Goal: Task Accomplishment & Management: Manage account settings

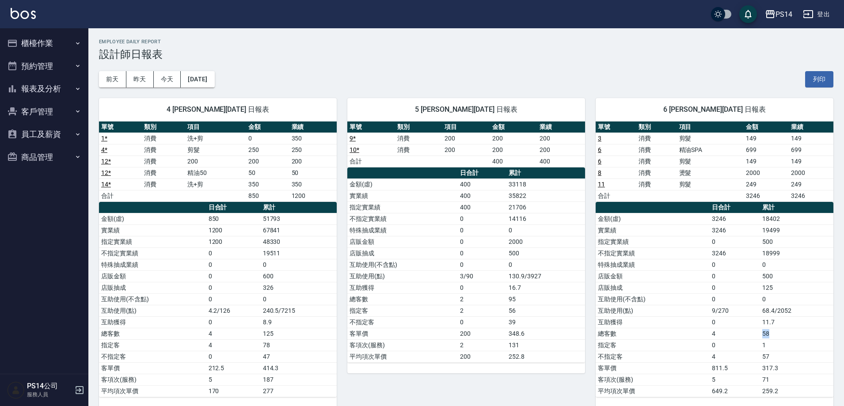
drag, startPoint x: 771, startPoint y: 332, endPoint x: 748, endPoint y: 334, distance: 23.5
click at [748, 334] on tr "總客數 4 58" at bounding box center [715, 333] width 238 height 11
click at [44, 88] on button "報表及分析" at bounding box center [44, 88] width 81 height 23
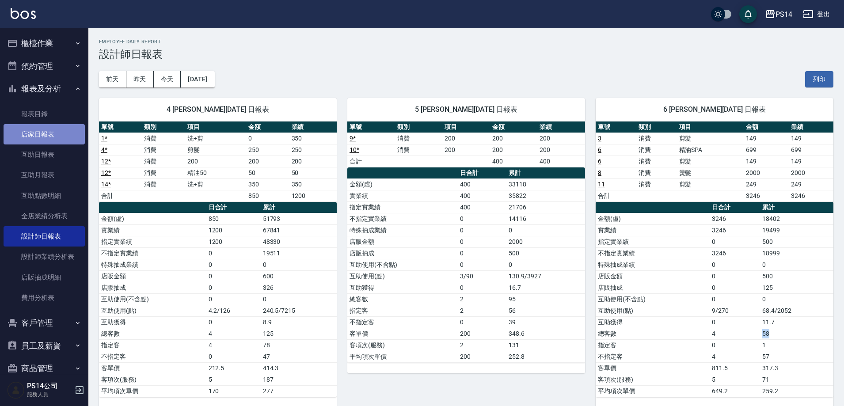
click at [46, 130] on link "店家日報表" at bounding box center [44, 134] width 81 height 20
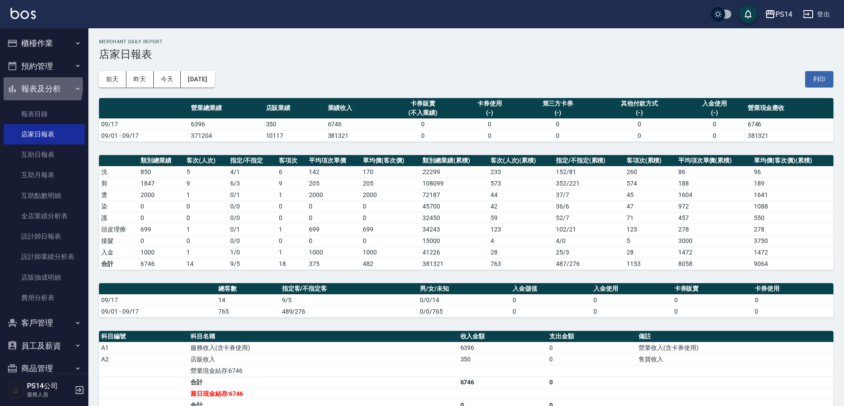
click at [33, 86] on button "報表及分析" at bounding box center [44, 88] width 81 height 23
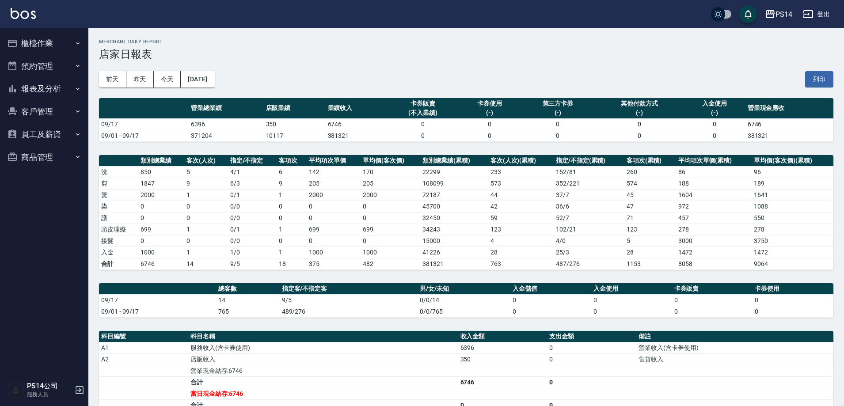
click at [42, 42] on button "櫃檯作業" at bounding box center [44, 43] width 81 height 23
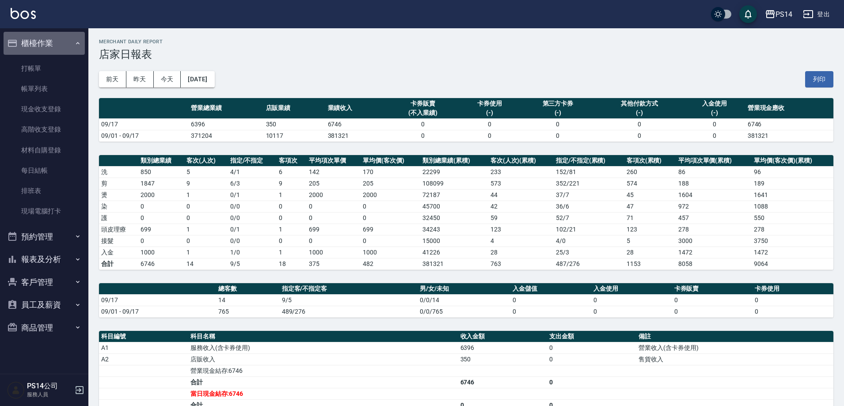
click at [42, 42] on button "櫃檯作業" at bounding box center [44, 43] width 81 height 23
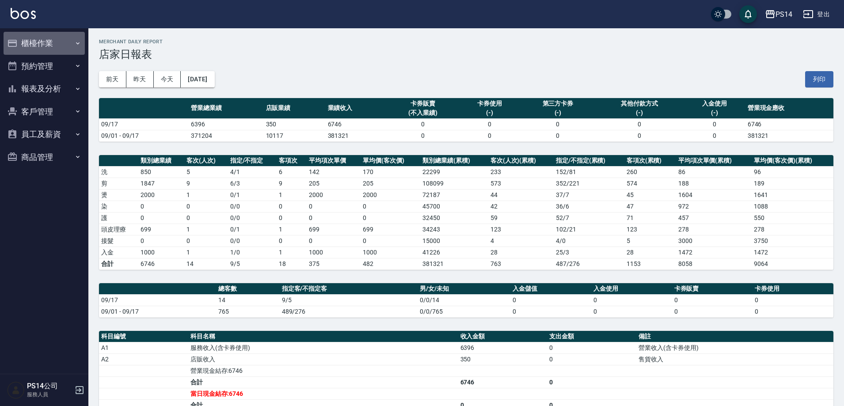
click at [40, 44] on button "櫃檯作業" at bounding box center [44, 43] width 81 height 23
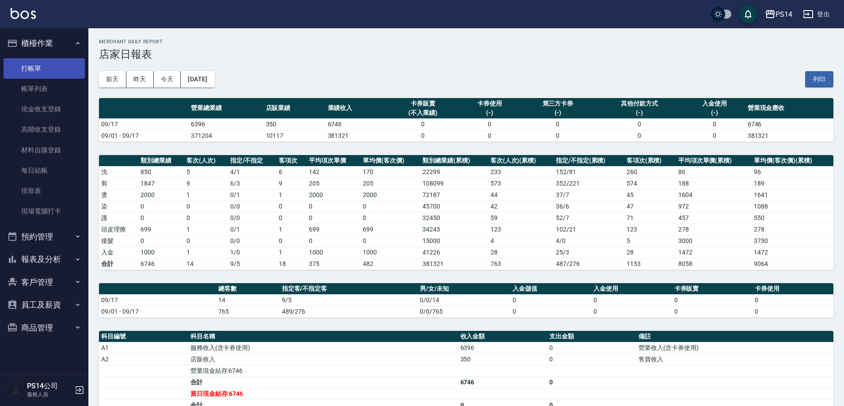
click at [39, 66] on link "打帳單" at bounding box center [44, 68] width 81 height 20
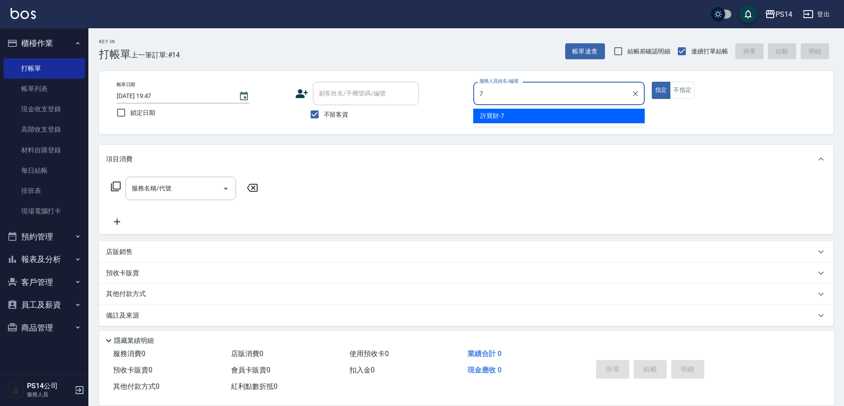
type input "許寶財-7"
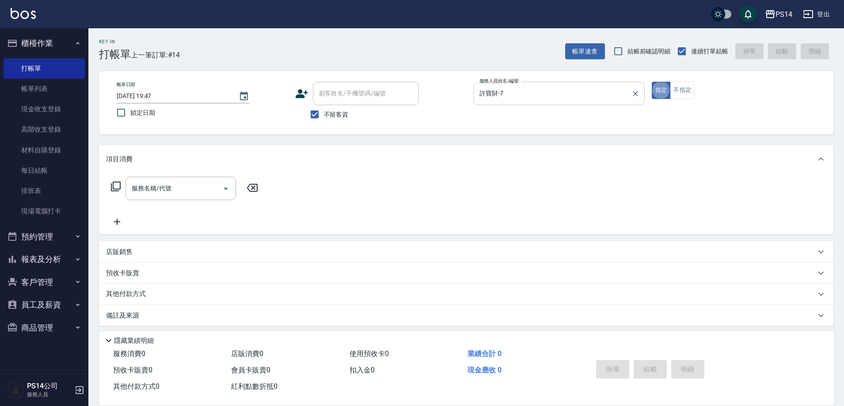
type button "true"
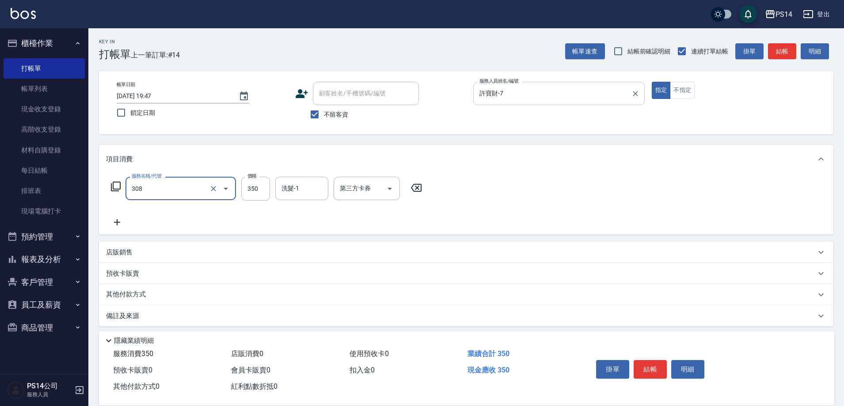
type input "洗+剪(308)"
type input "[PERSON_NAME]-26"
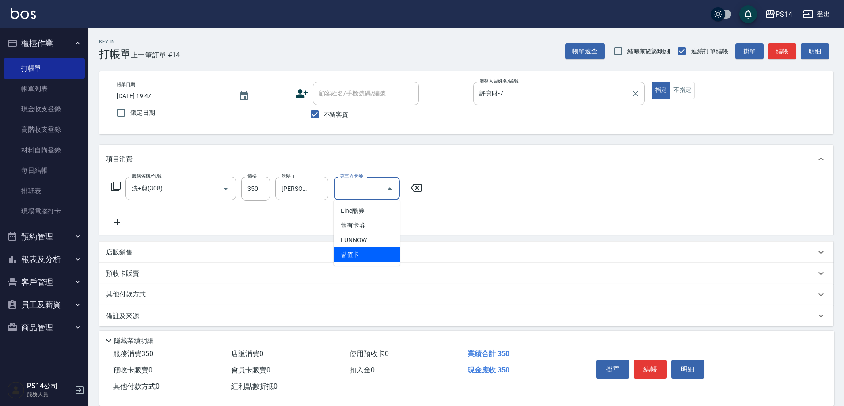
type input "儲值卡"
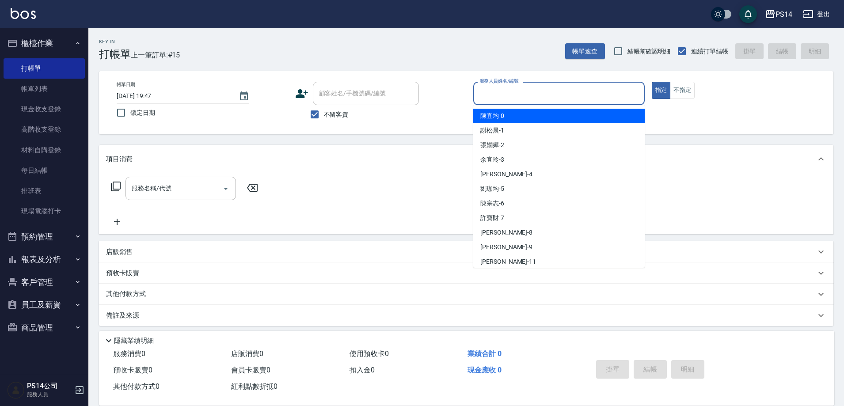
click at [513, 86] on input "服務人員姓名/編號" at bounding box center [559, 93] width 164 height 15
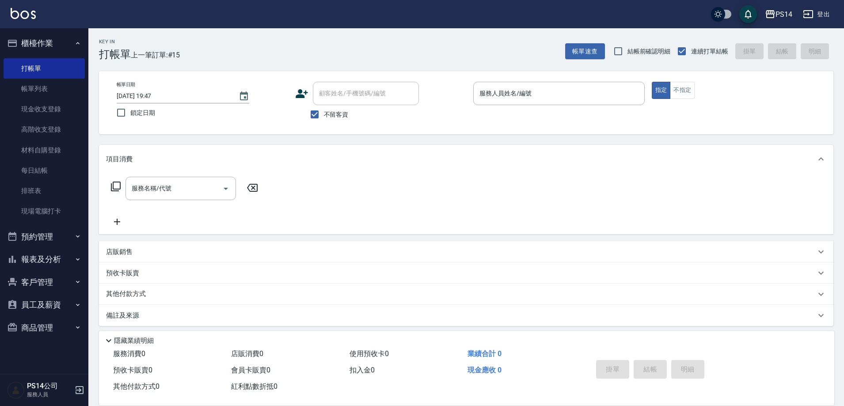
click at [542, 69] on div "Key In 打帳單 上一筆訂單:#15 帳單速查 結帳前確認明細 連續打單結帳 掛單 結帳 明細 帳單日期 [DATE] 19:47 鎖定日期 顧客姓名/手…" at bounding box center [466, 219] width 756 height 383
click at [63, 255] on button "報表及分析" at bounding box center [44, 259] width 81 height 23
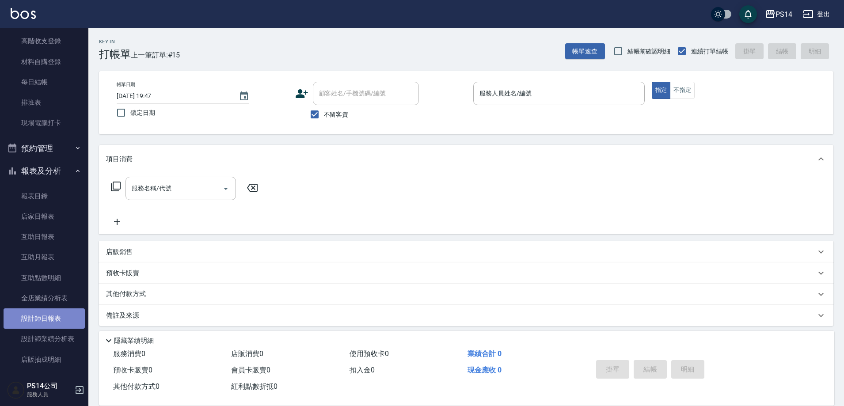
click at [64, 312] on link "設計師日報表" at bounding box center [44, 319] width 81 height 20
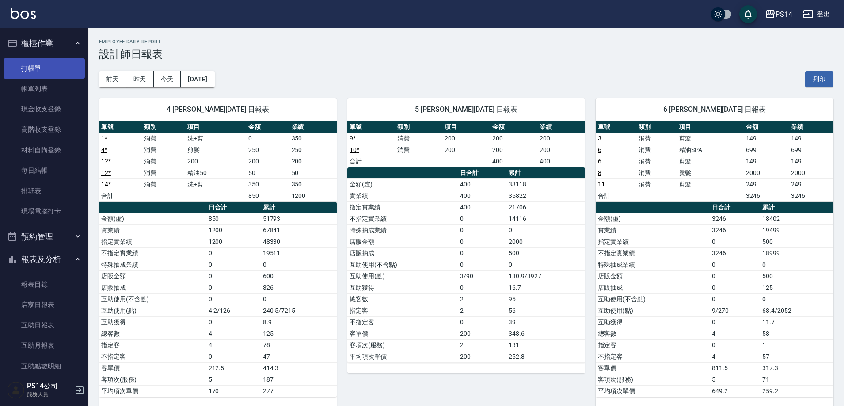
click at [54, 72] on link "打帳單" at bounding box center [44, 68] width 81 height 20
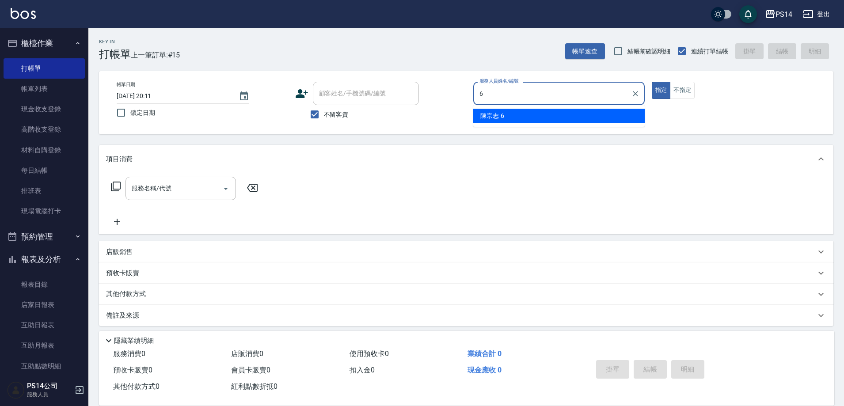
type input "陳宗志-6"
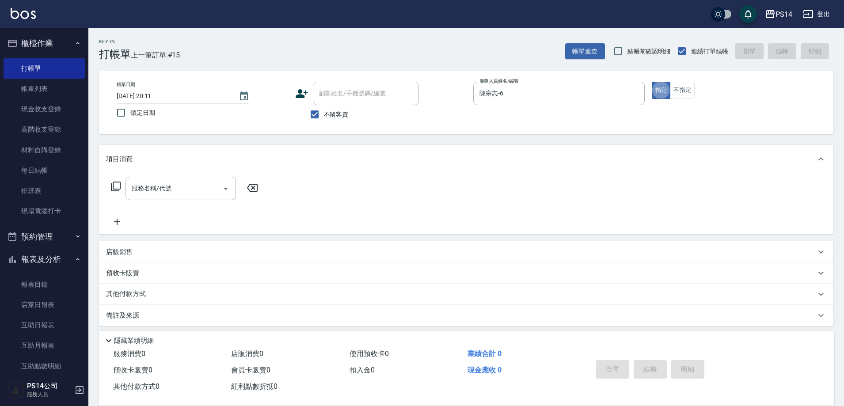
type button "true"
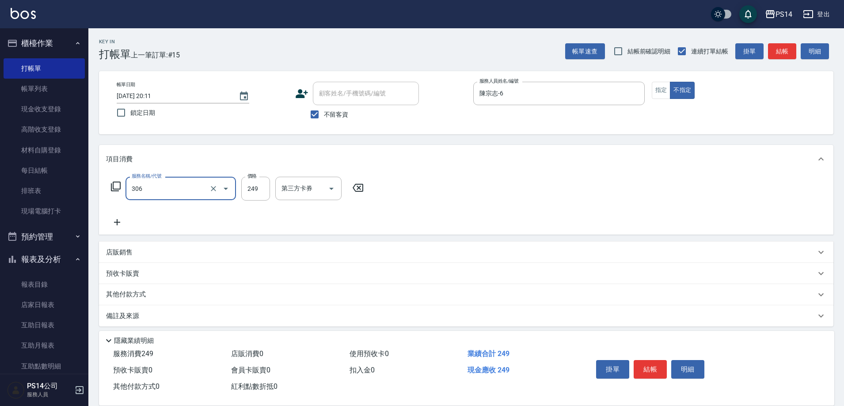
type input "剪髮(306)"
type input "[PERSON_NAME]-11"
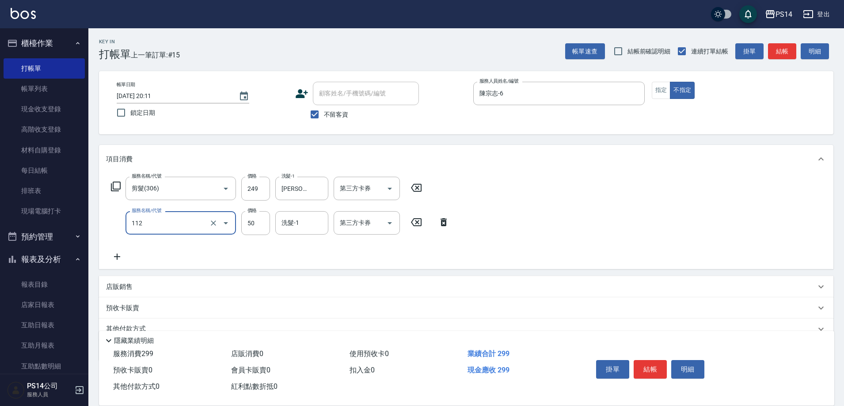
type input "精油50(112)"
type input "[PERSON_NAME]-11"
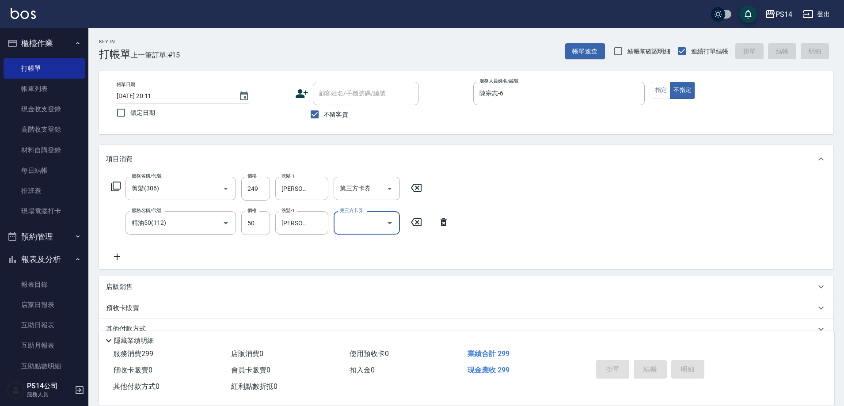
type input "[DATE] 20:28"
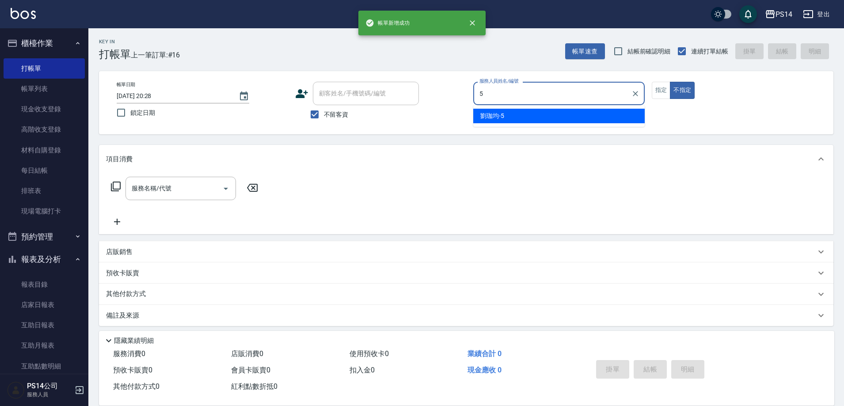
type input "[PERSON_NAME]-5"
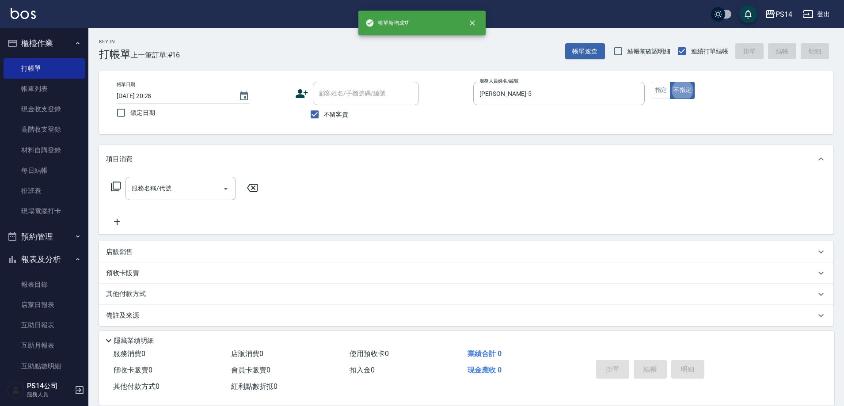
type button "false"
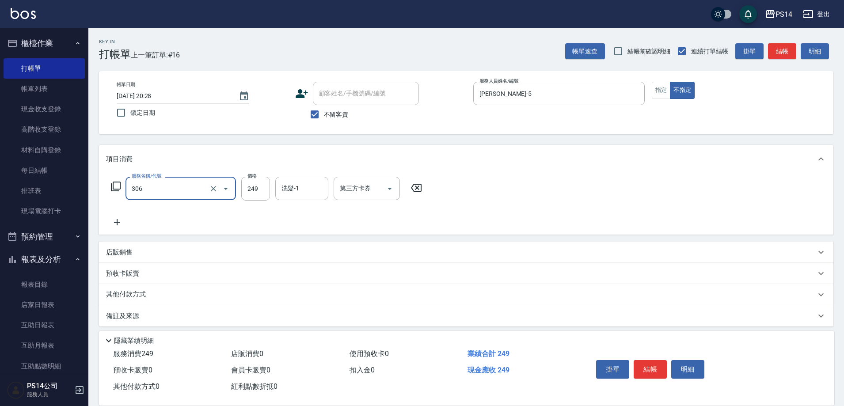
type input "剪髮(306)"
type input "[PERSON_NAME]-11"
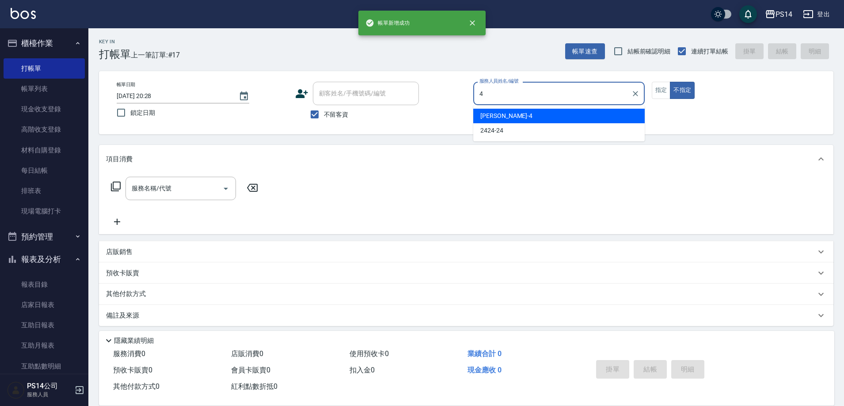
type input "[PERSON_NAME]-4"
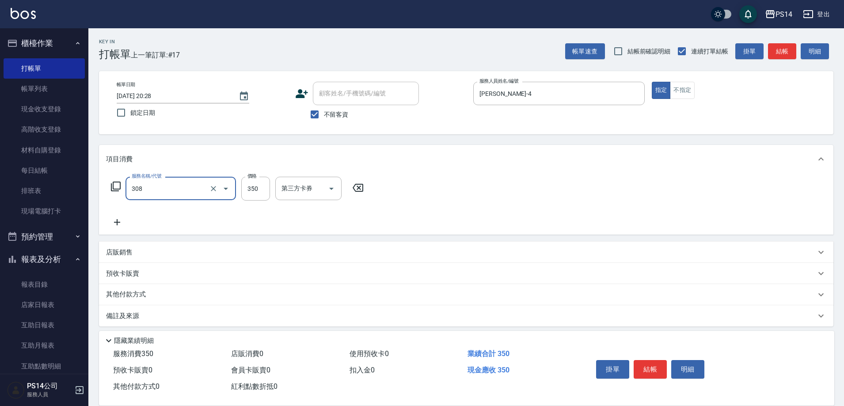
type input "洗+剪(308)"
type input "[PERSON_NAME]-26"
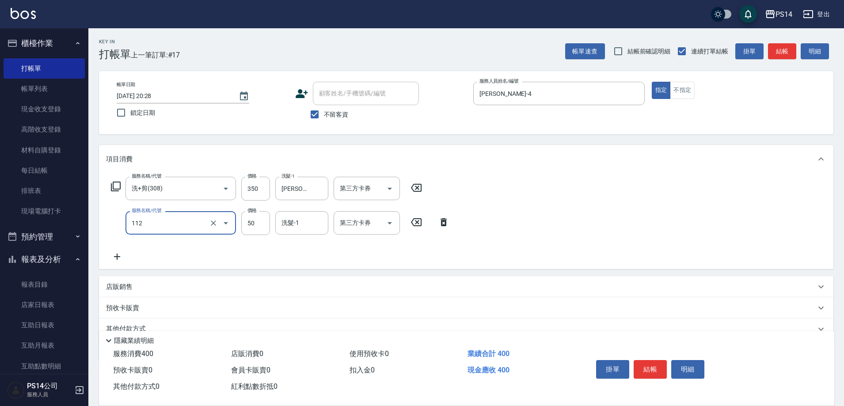
type input "精油50(112)"
type input "[PERSON_NAME]-26"
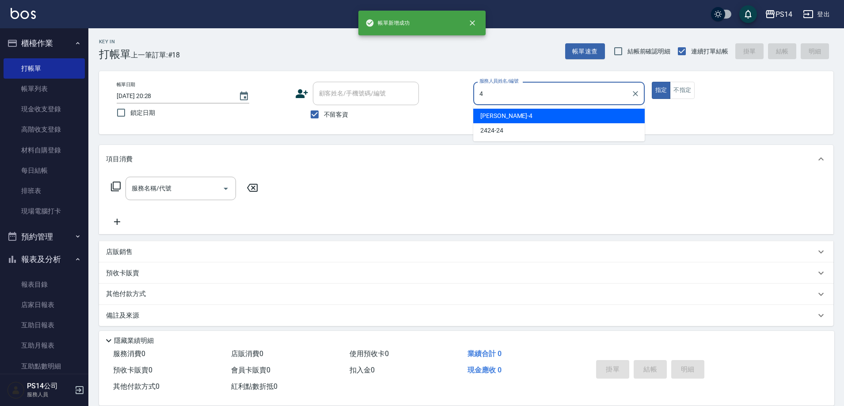
type input "[PERSON_NAME]-4"
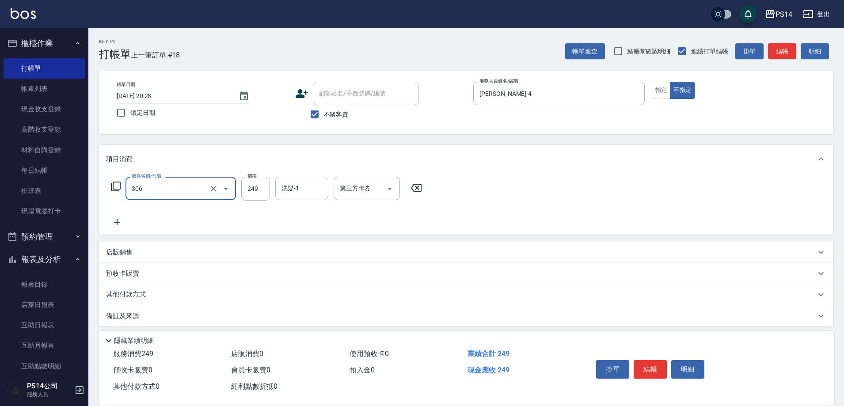
type input "剪髮(306)"
type input "[PERSON_NAME]-11"
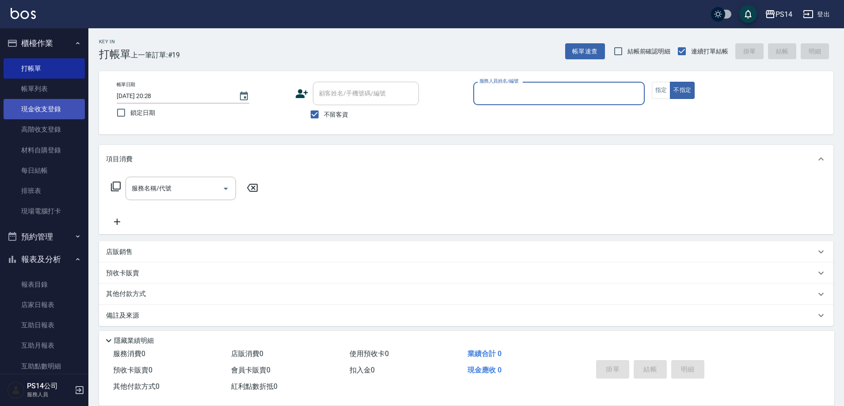
click at [54, 110] on link "現金收支登錄" at bounding box center [44, 109] width 81 height 20
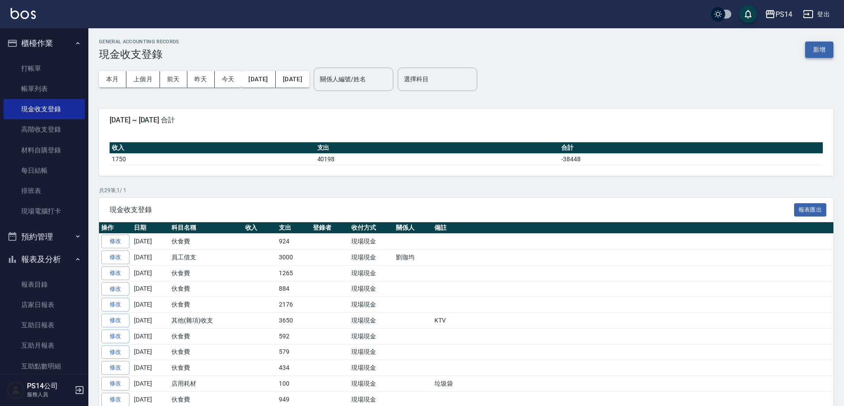
click at [829, 48] on button "新增" at bounding box center [819, 50] width 28 height 16
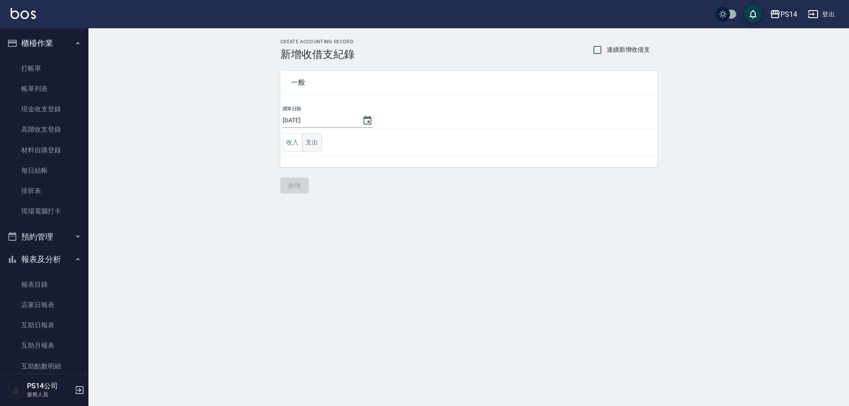
click at [320, 143] on button "支出" at bounding box center [312, 142] width 20 height 18
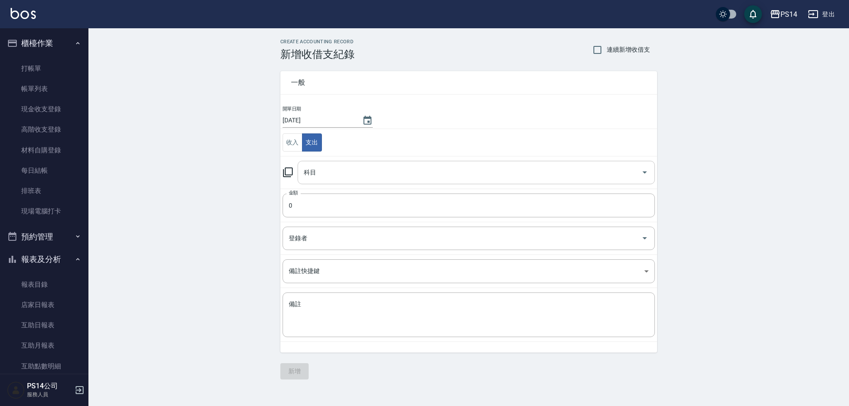
click at [353, 171] on input "科目" at bounding box center [469, 172] width 336 height 15
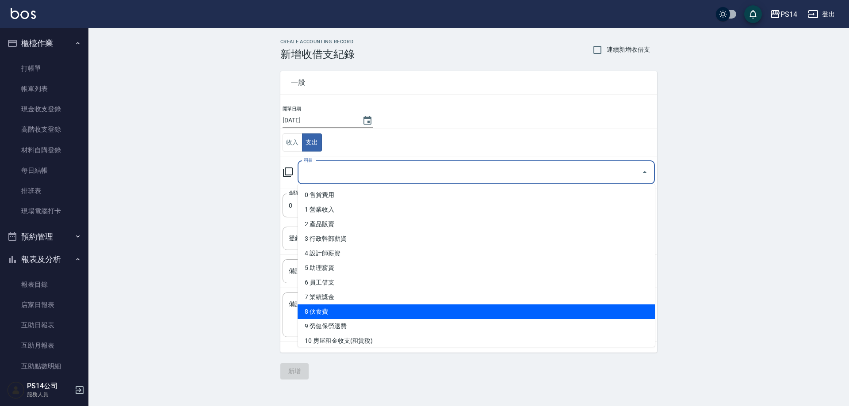
click at [372, 313] on li "8 伙食費" at bounding box center [475, 312] width 357 height 15
type input "8 伙食費"
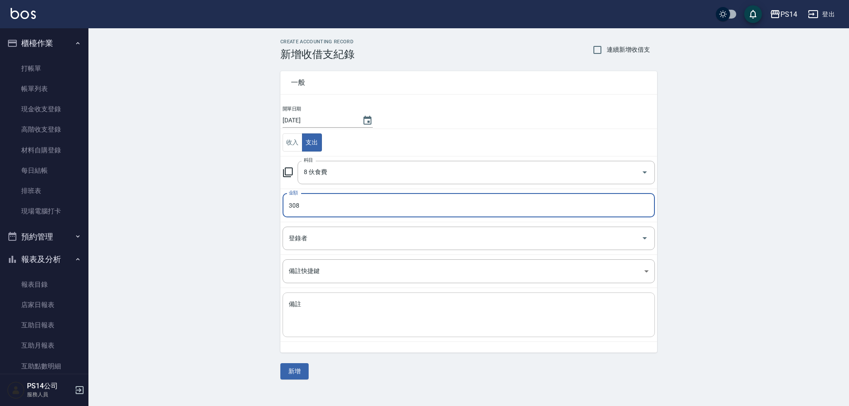
type input "308"
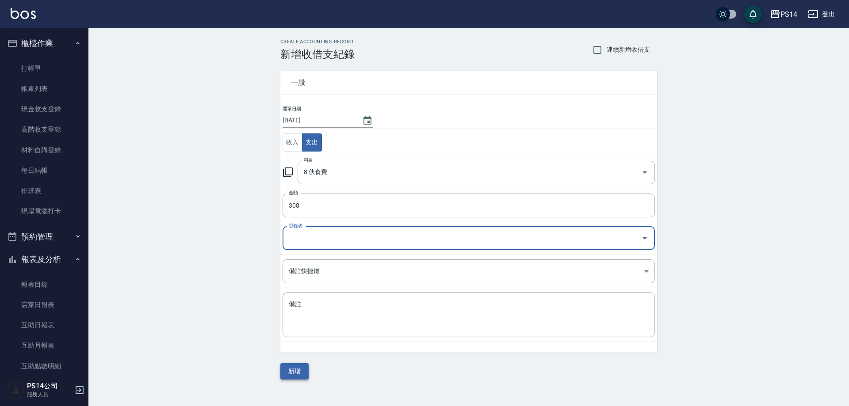
click at [299, 370] on button "新增" at bounding box center [294, 371] width 28 height 16
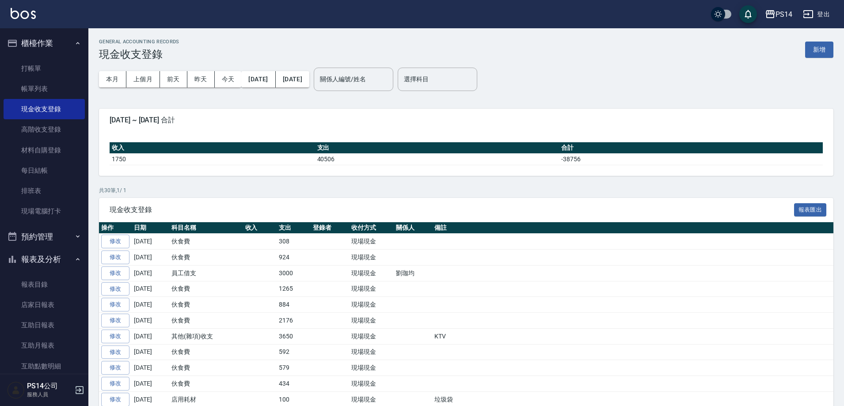
click at [36, 46] on button "櫃檯作業" at bounding box center [44, 43] width 81 height 23
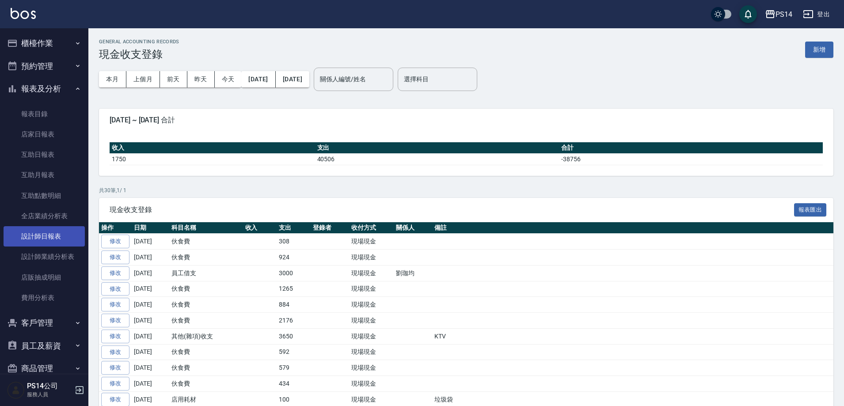
click at [46, 230] on link "設計師日報表" at bounding box center [44, 236] width 81 height 20
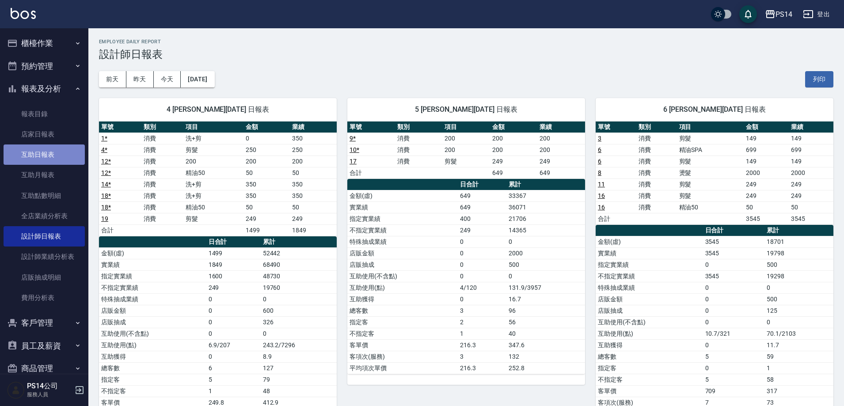
click at [46, 158] on link "互助日報表" at bounding box center [44, 155] width 81 height 20
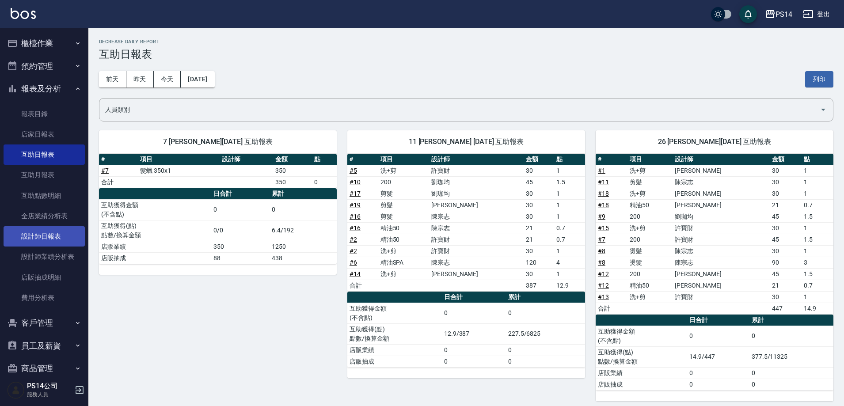
click at [50, 241] on link "設計師日報表" at bounding box center [44, 236] width 81 height 20
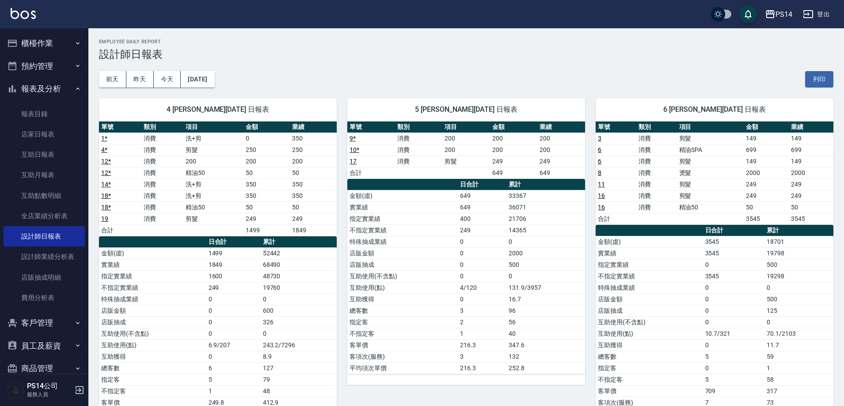
click at [31, 87] on button "報表及分析" at bounding box center [44, 88] width 81 height 23
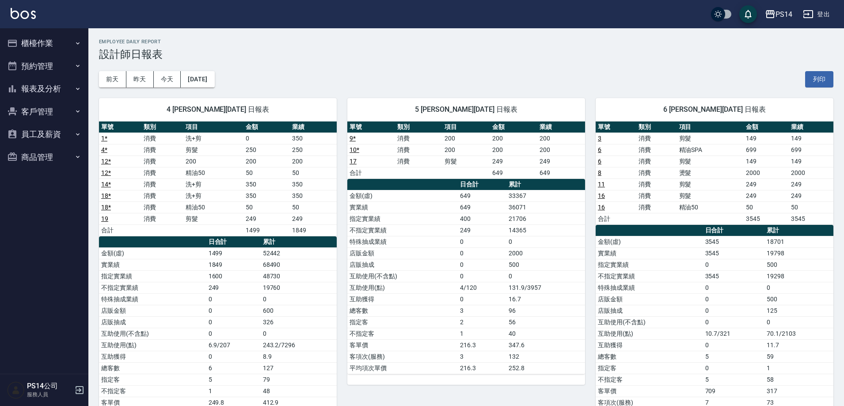
click at [37, 42] on button "櫃檯作業" at bounding box center [44, 43] width 81 height 23
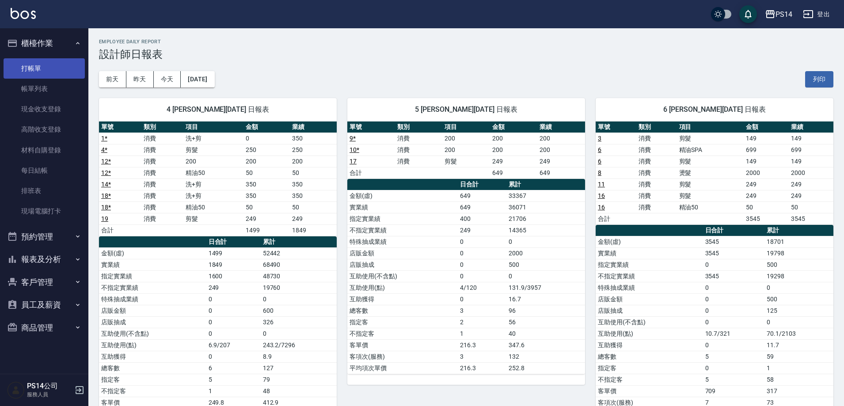
click at [41, 69] on link "打帳單" at bounding box center [44, 68] width 81 height 20
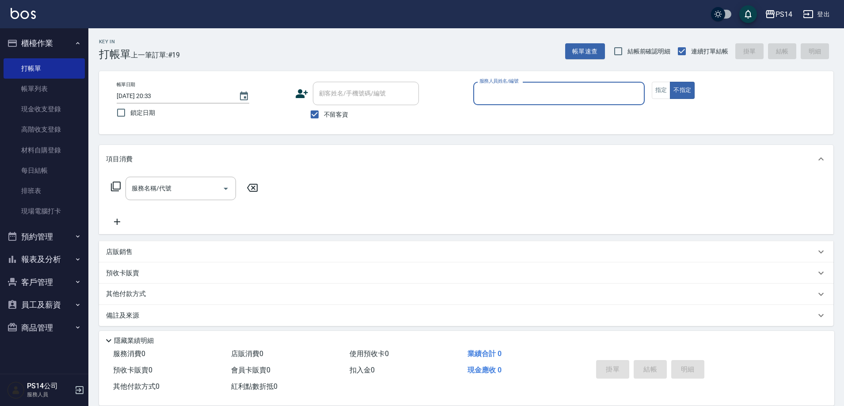
click at [204, 43] on div "Key In 打帳單 上一筆訂單:#19 帳單速查 結帳前確認明細 連續打單結帳 掛單 結帳 明細" at bounding box center [460, 44] width 745 height 32
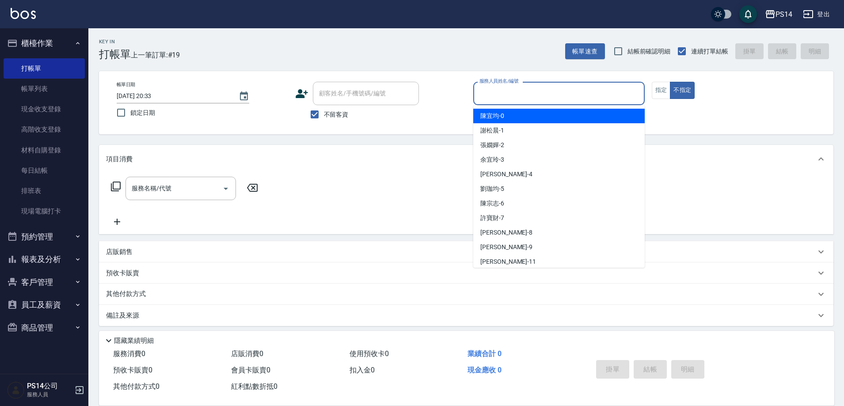
click at [536, 94] on input "服務人員姓名/編號" at bounding box center [559, 93] width 164 height 15
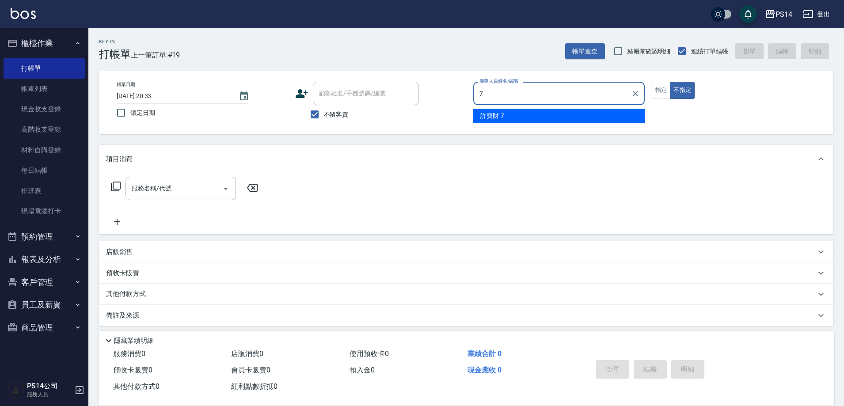
type input "許寶財-7"
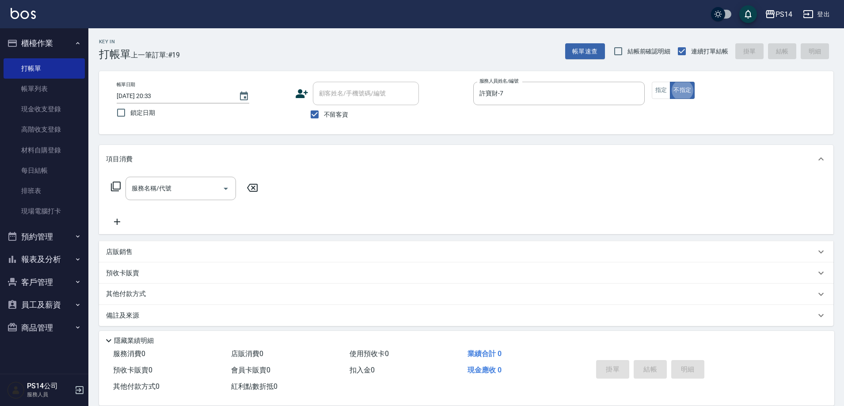
type button "false"
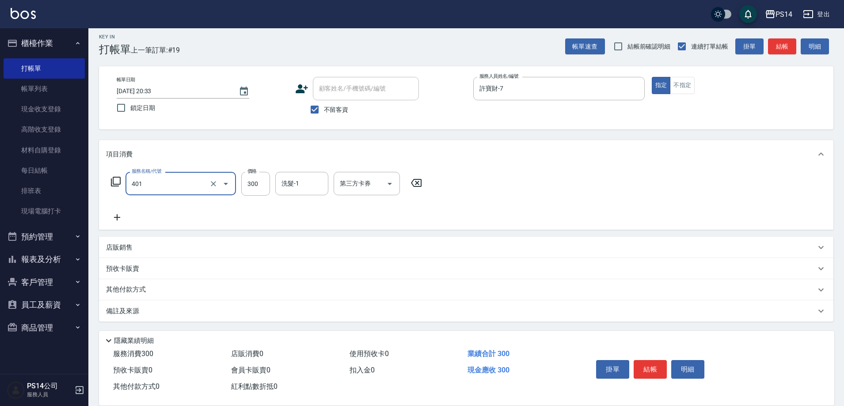
type input "300護(401)"
type input "[PERSON_NAME]-26"
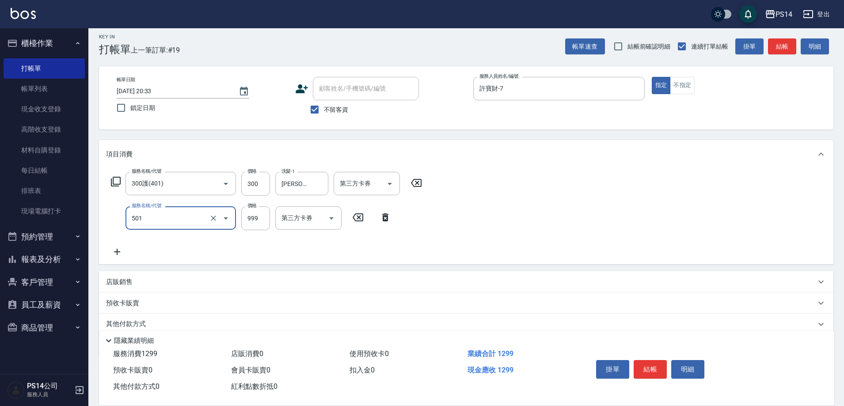
type input "染髮(501)"
type input "1200"
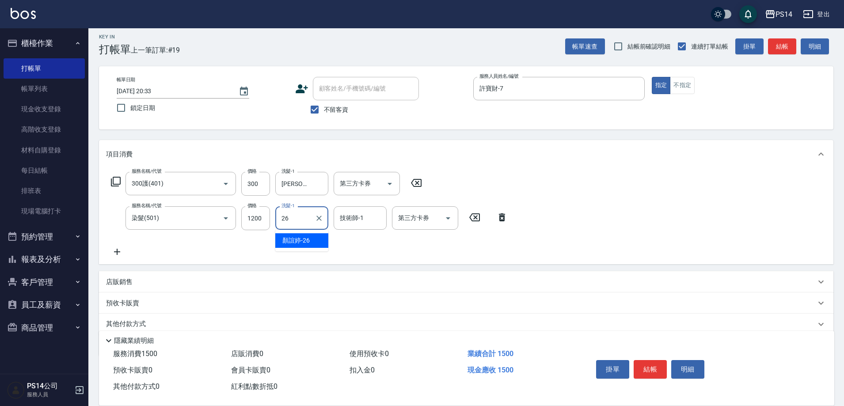
type input "[PERSON_NAME]-26"
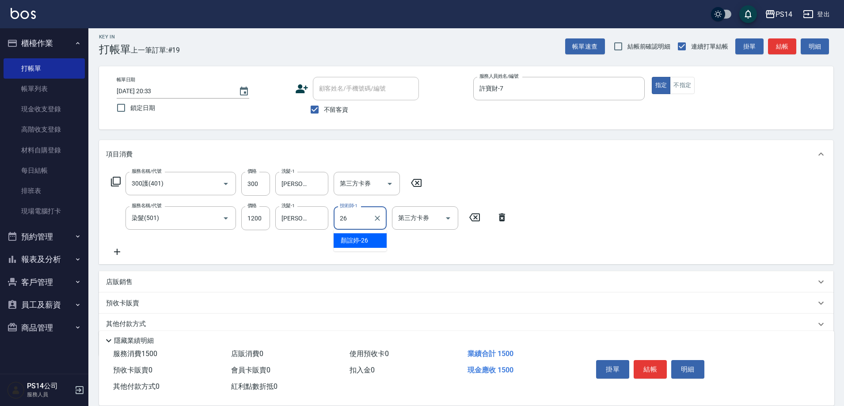
type input "[PERSON_NAME]-26"
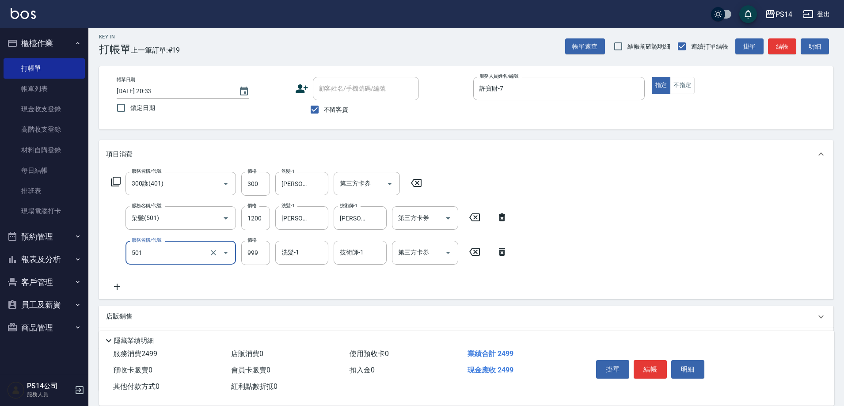
type input "染髮(501)"
type input "1200"
type input "[PERSON_NAME]-26"
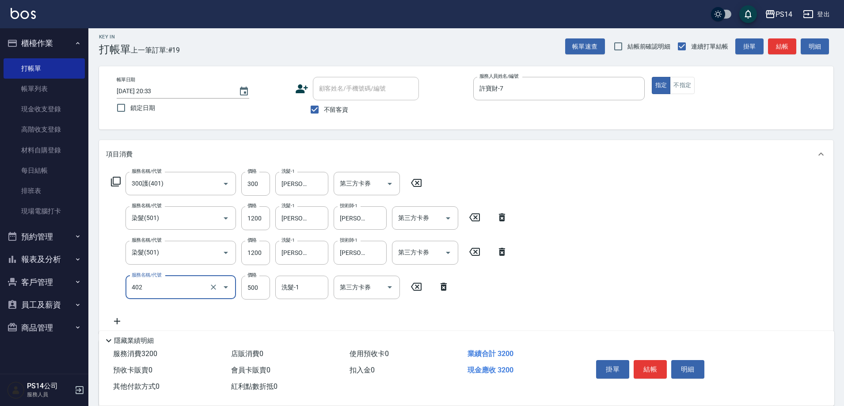
type input "500護(402)"
type input "[PERSON_NAME]-26"
type input "儲值3000(901)"
click at [389, 185] on icon "Open" at bounding box center [390, 184] width 11 height 11
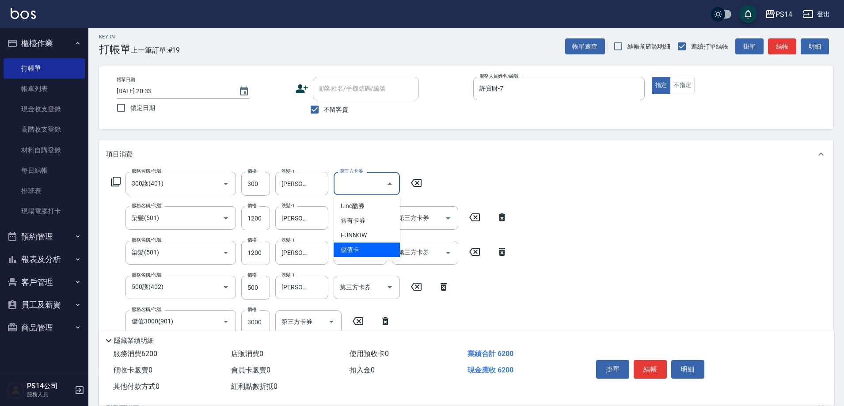
click at [381, 248] on span "儲值卡" at bounding box center [367, 250] width 66 height 15
type input "儲值卡"
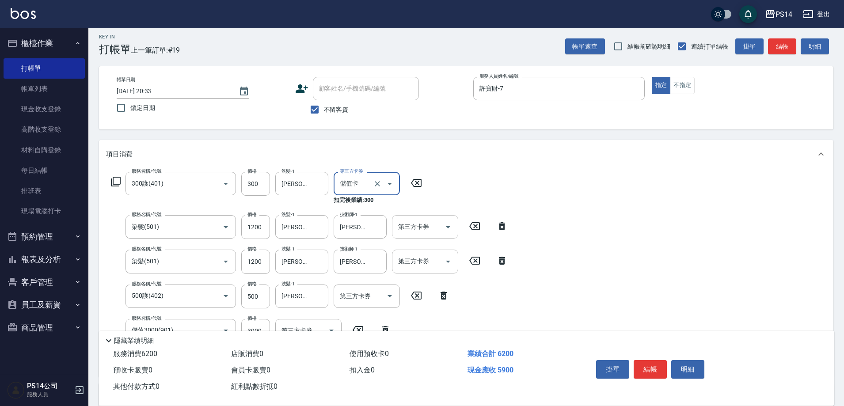
click at [449, 225] on icon "Open" at bounding box center [448, 227] width 11 height 11
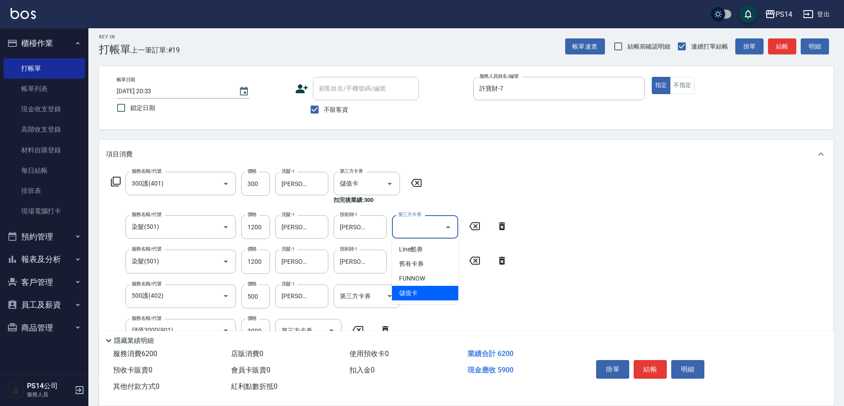
click at [424, 288] on span "儲值卡" at bounding box center [425, 293] width 66 height 15
type input "儲值卡"
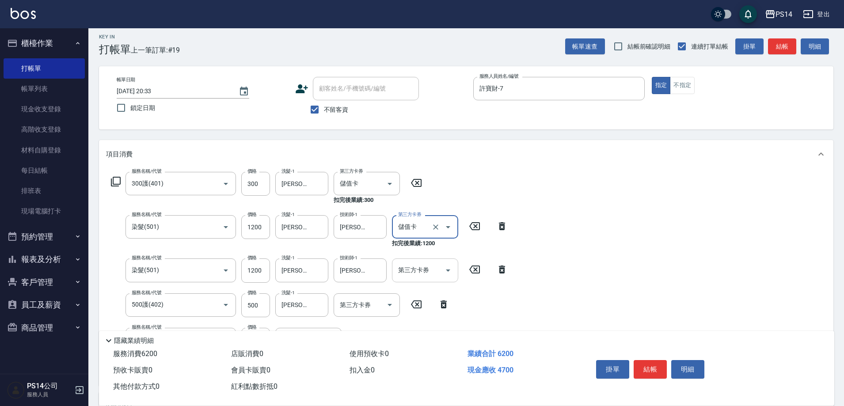
click at [449, 271] on icon "Open" at bounding box center [448, 271] width 4 height 2
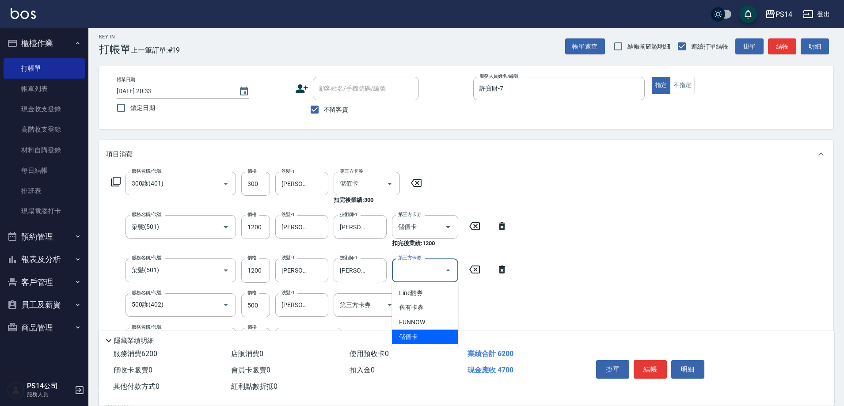
click at [419, 333] on span "儲值卡" at bounding box center [425, 337] width 66 height 15
type input "儲值卡"
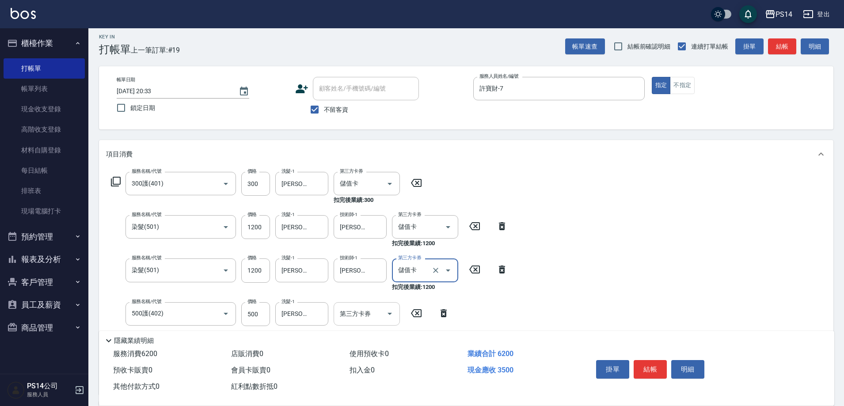
click at [391, 314] on icon "Open" at bounding box center [390, 314] width 4 height 2
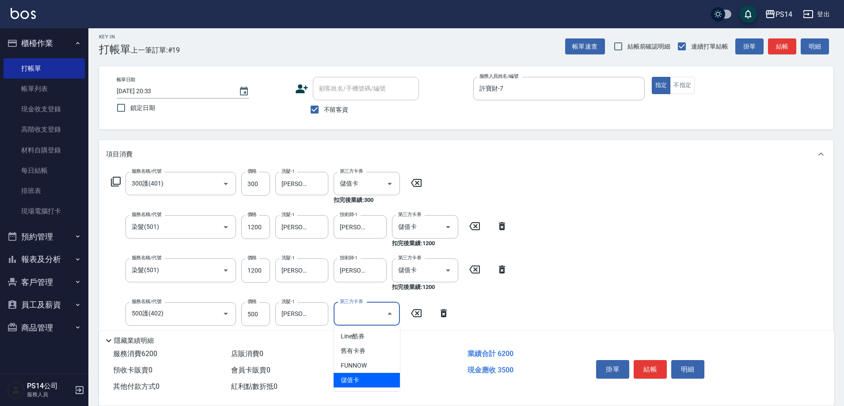
click at [367, 379] on span "儲值卡" at bounding box center [367, 380] width 66 height 15
type input "儲值卡"
click at [652, 373] on button "結帳" at bounding box center [650, 369] width 33 height 19
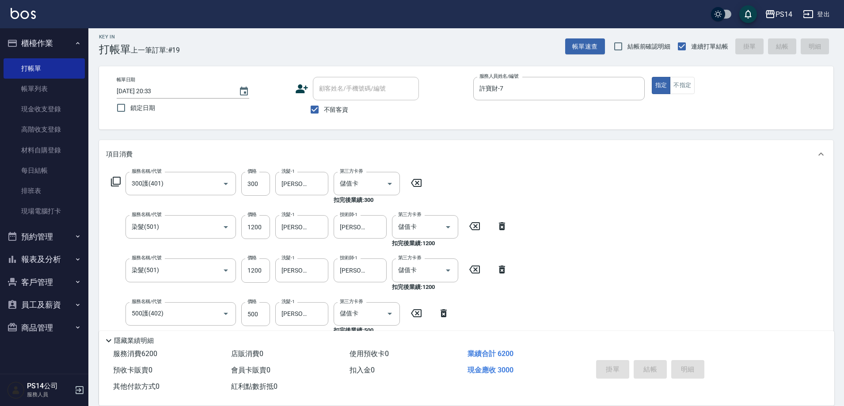
type input "[DATE] 20:40"
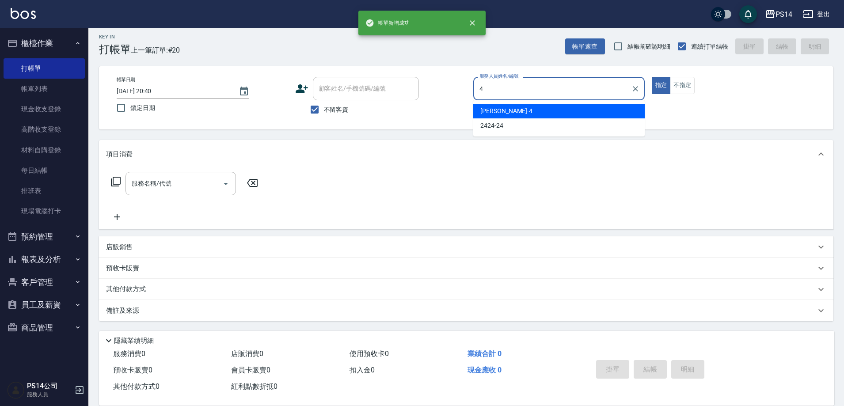
type input "[PERSON_NAME]-4"
type button "true"
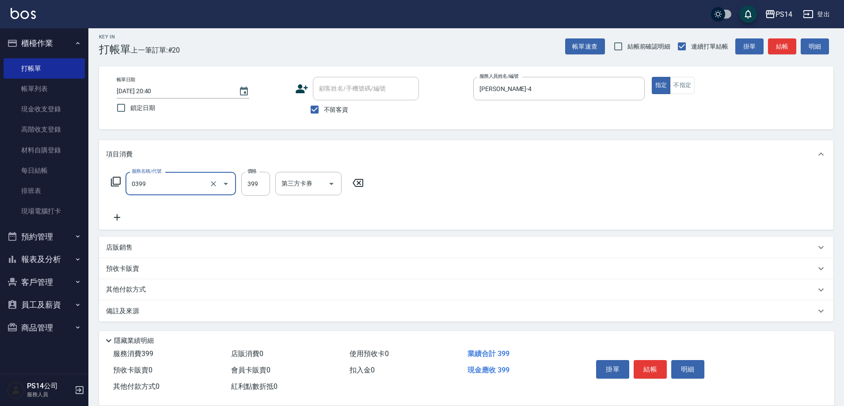
type input "海鹽399(0399)"
type input "[PERSON_NAME]-11"
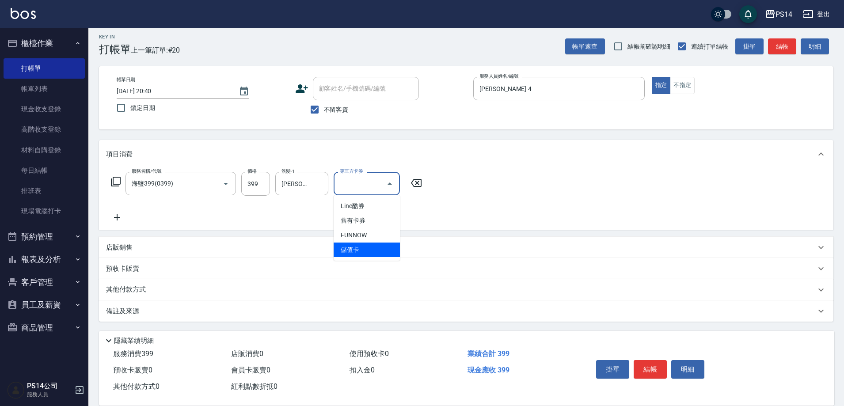
type input "儲值卡"
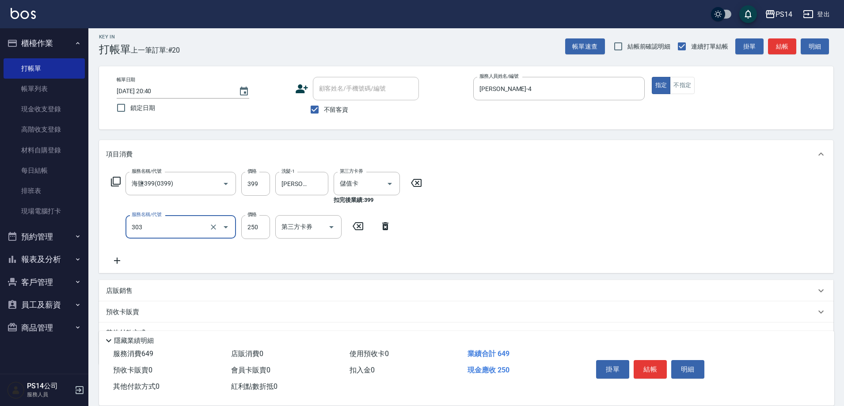
type input "剪髮(303)"
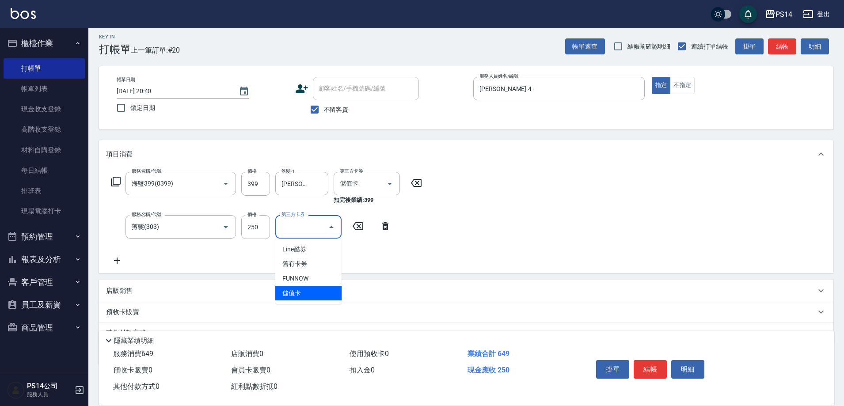
type input "儲值卡"
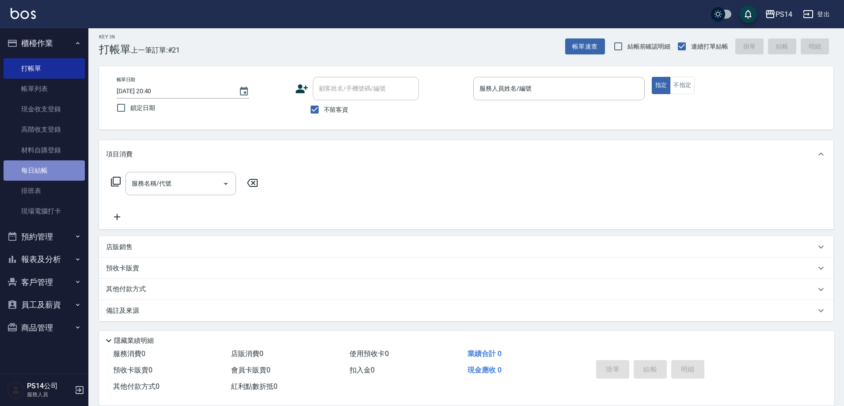
click at [34, 174] on link "每日結帳" at bounding box center [44, 170] width 81 height 20
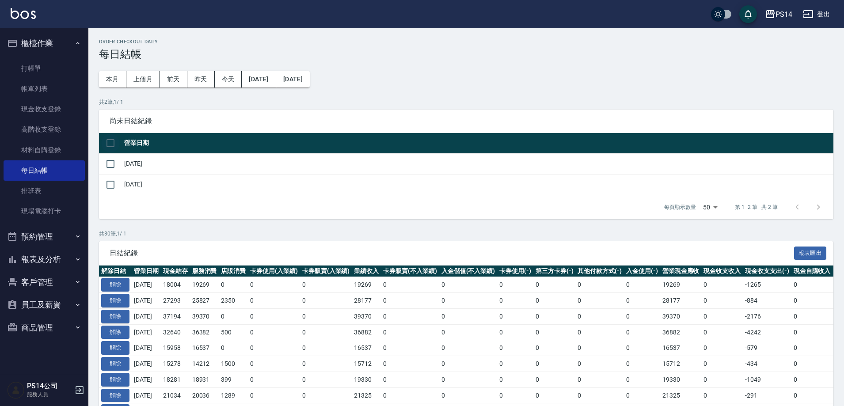
click at [115, 143] on input "checkbox" at bounding box center [110, 143] width 19 height 19
checkbox input "true"
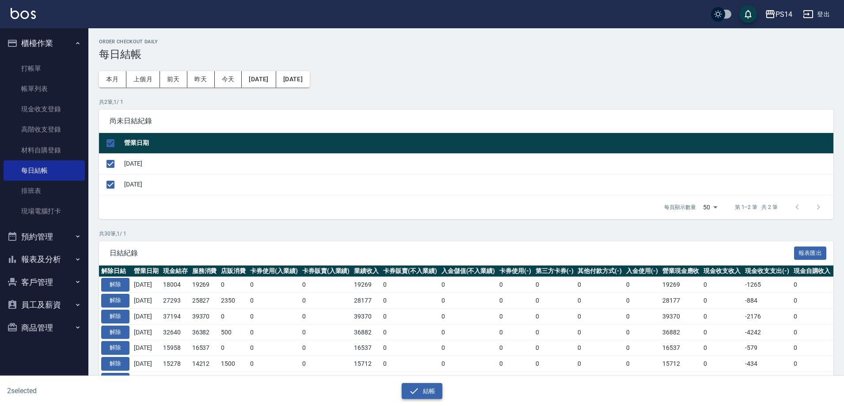
click at [427, 393] on button "結帳" at bounding box center [422, 391] width 41 height 16
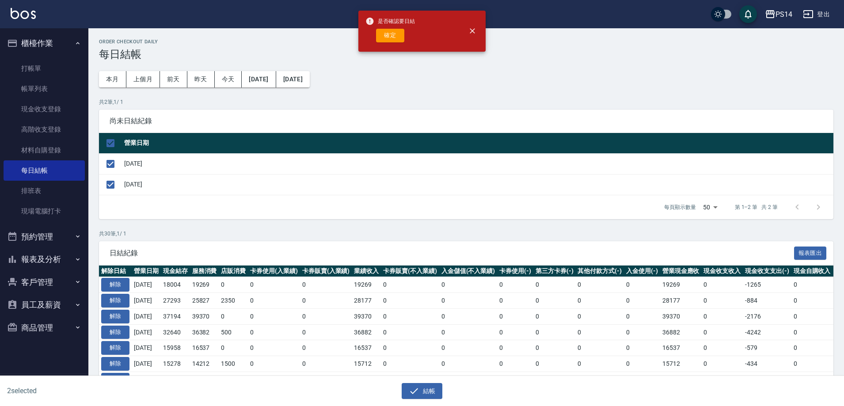
click at [400, 34] on button "確定" at bounding box center [390, 36] width 28 height 14
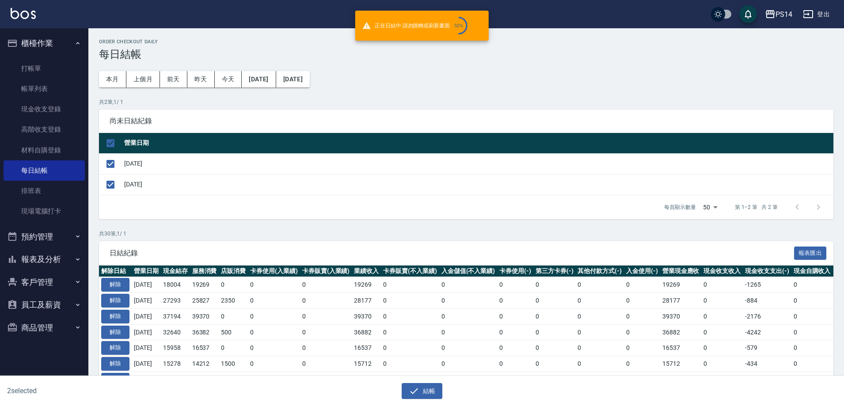
checkbox input "false"
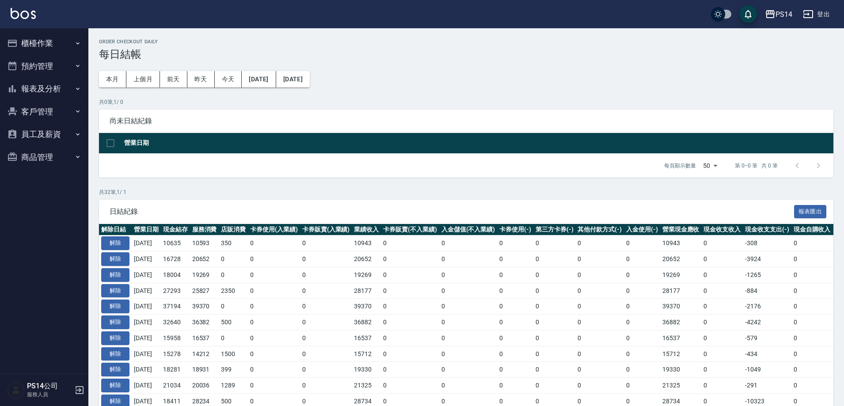
click at [48, 89] on button "報表及分析" at bounding box center [44, 88] width 81 height 23
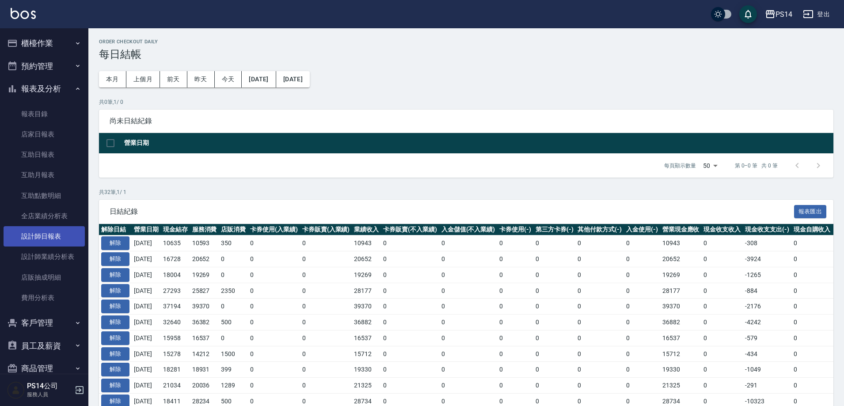
click at [56, 236] on link "設計師日報表" at bounding box center [44, 236] width 81 height 20
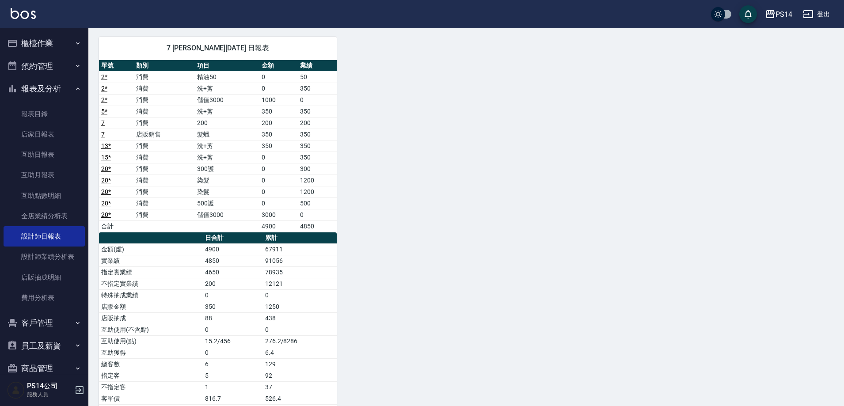
scroll to position [445, 0]
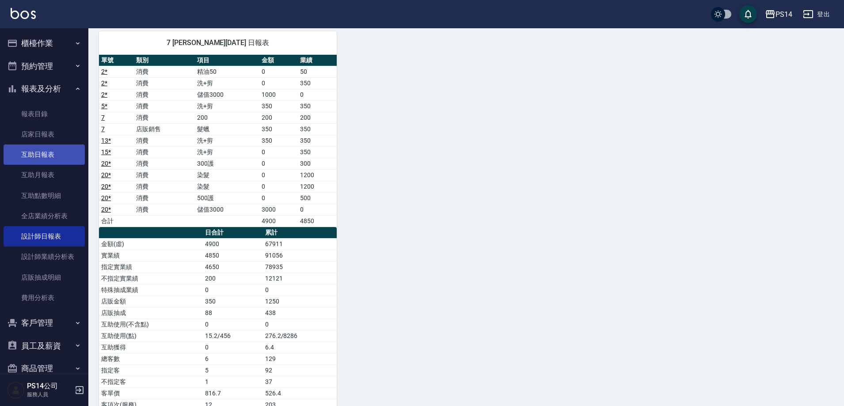
click at [26, 156] on link "互助日報表" at bounding box center [44, 155] width 81 height 20
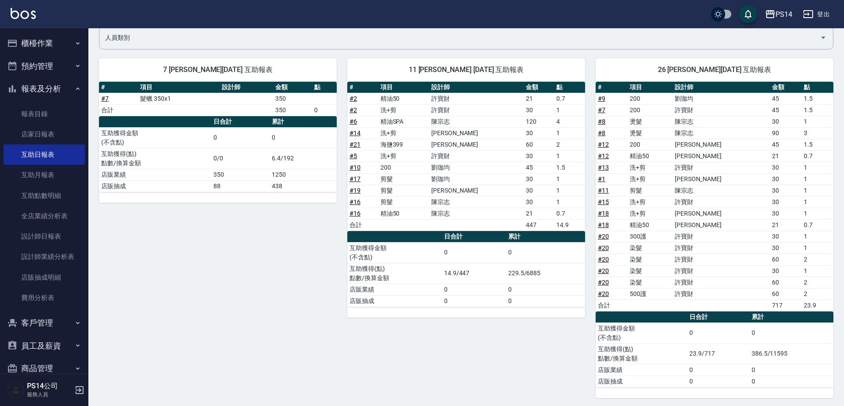
scroll to position [75, 0]
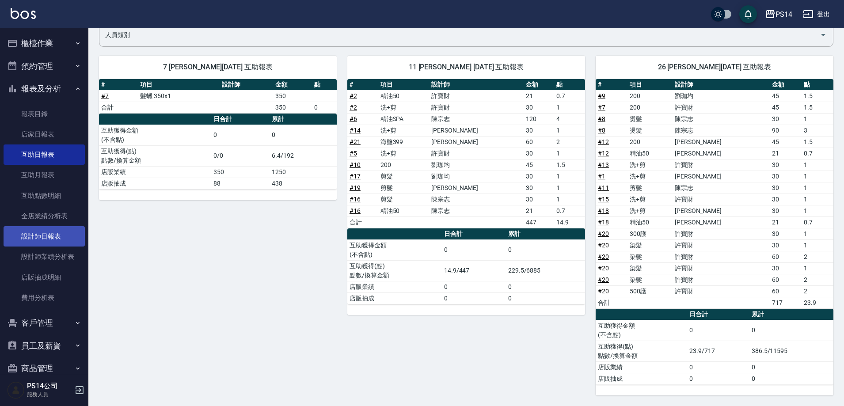
click at [50, 237] on link "設計師日報表" at bounding box center [44, 236] width 81 height 20
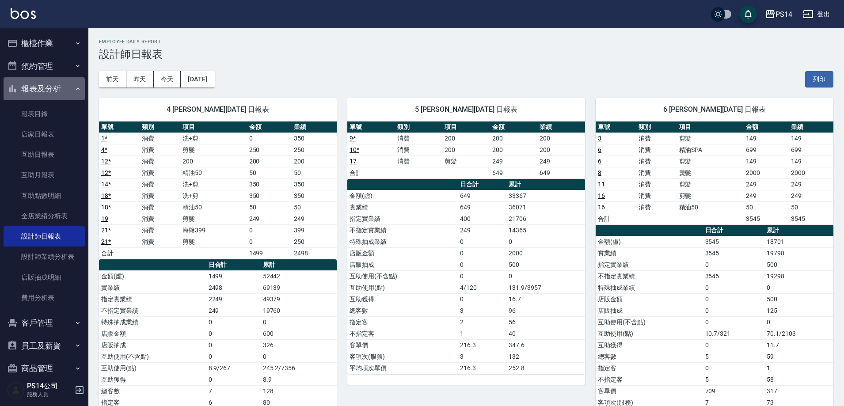
click at [44, 90] on button "報表及分析" at bounding box center [44, 88] width 81 height 23
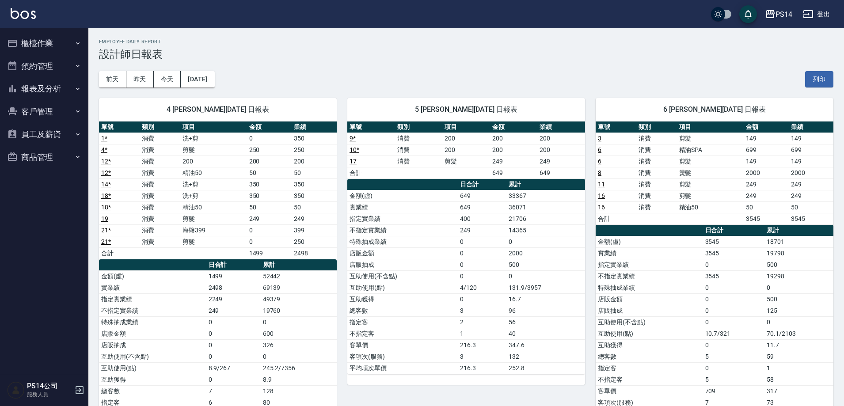
click at [35, 42] on button "櫃檯作業" at bounding box center [44, 43] width 81 height 23
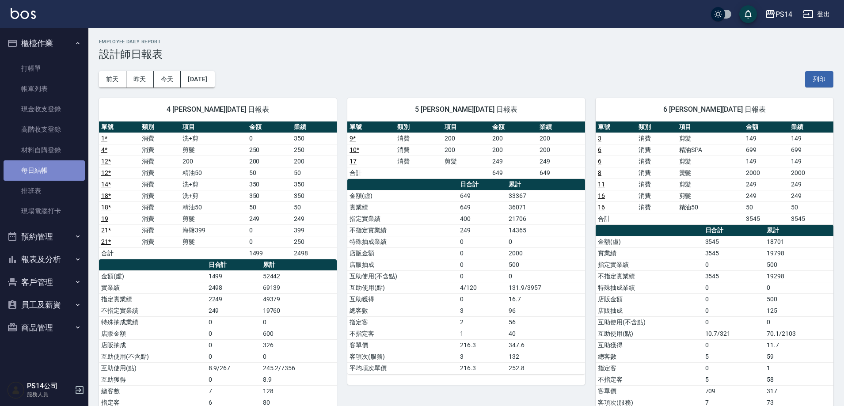
click at [39, 165] on link "每日結帳" at bounding box center [44, 170] width 81 height 20
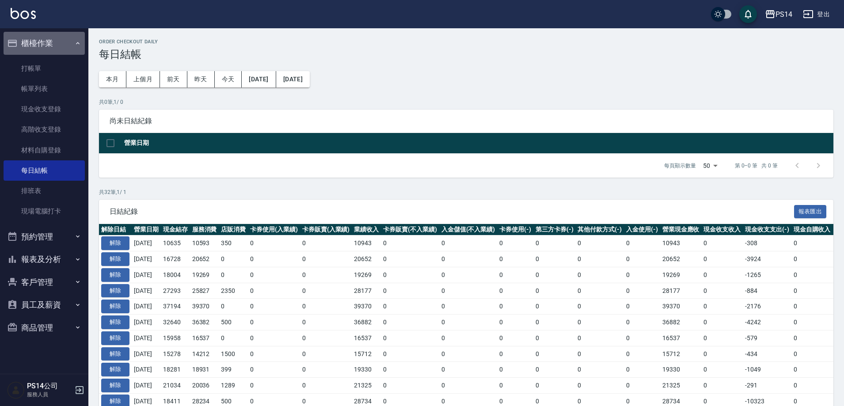
click at [39, 42] on button "櫃檯作業" at bounding box center [44, 43] width 81 height 23
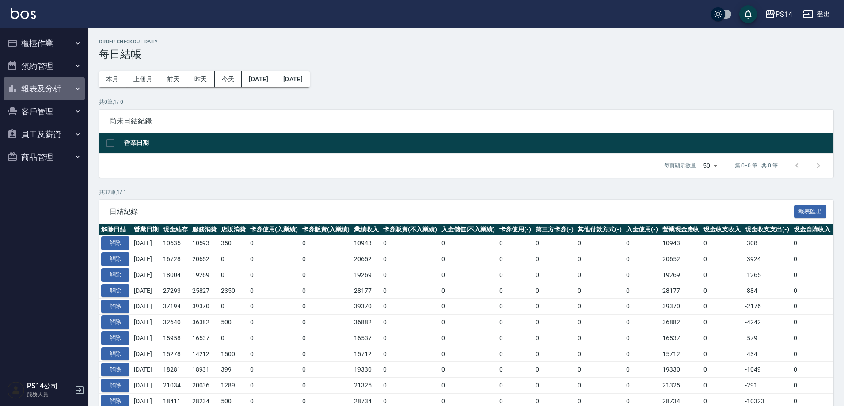
click at [39, 85] on button "報表及分析" at bounding box center [44, 88] width 81 height 23
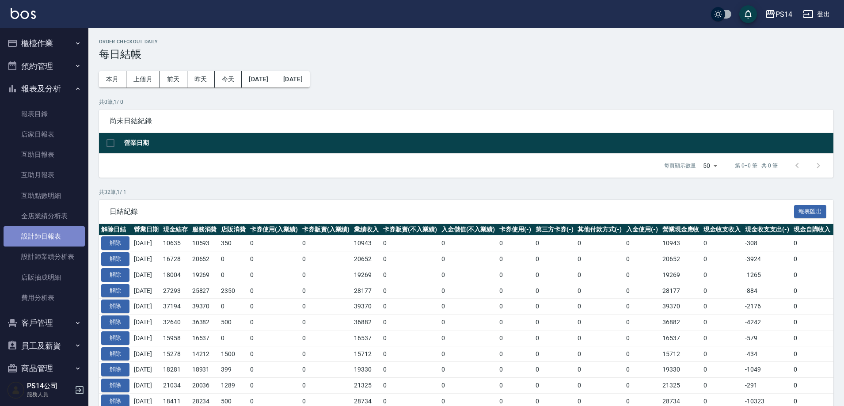
click at [48, 232] on link "設計師日報表" at bounding box center [44, 236] width 81 height 20
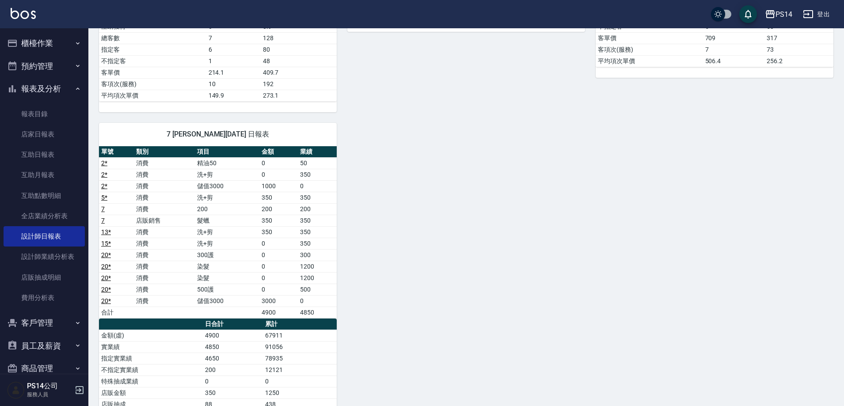
scroll to position [398, 0]
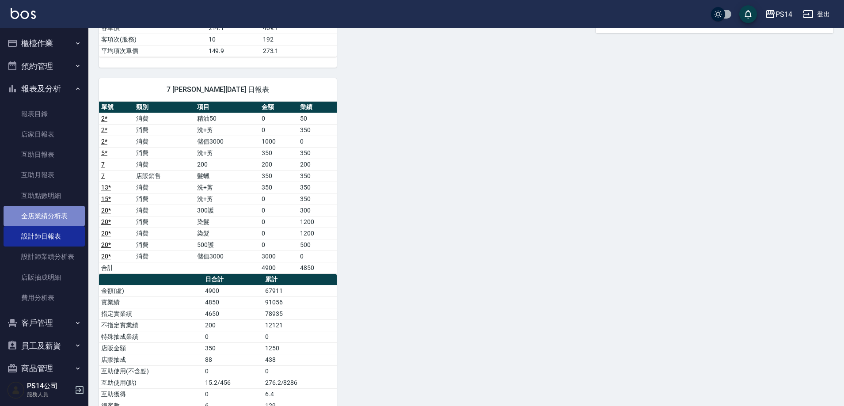
click at [57, 214] on link "全店業績分析表" at bounding box center [44, 216] width 81 height 20
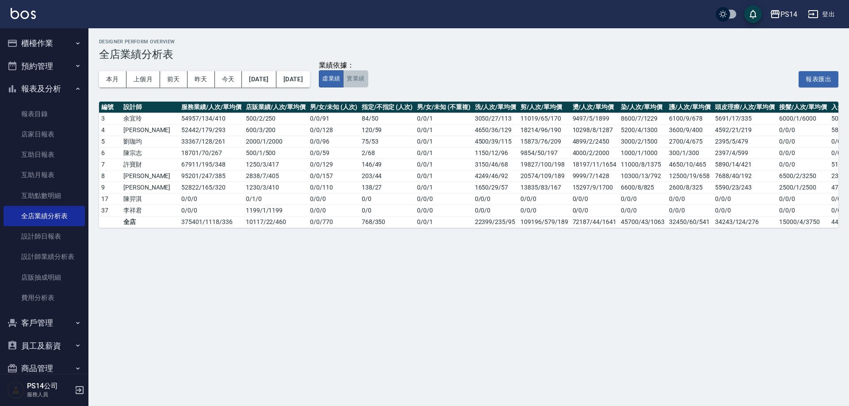
click at [368, 79] on button "實業績" at bounding box center [355, 78] width 25 height 17
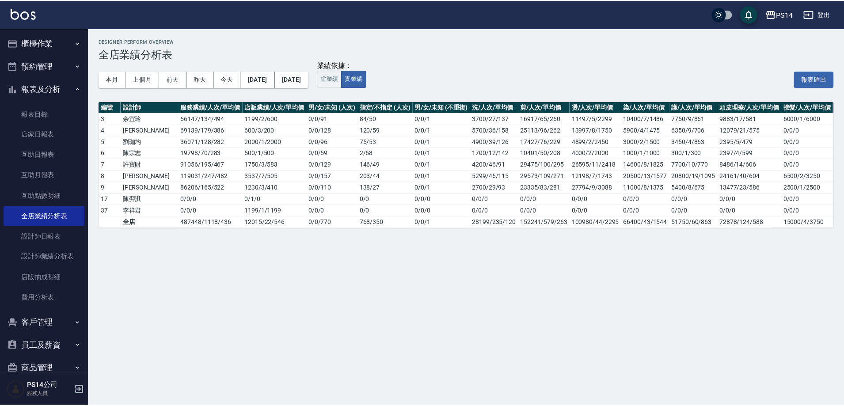
scroll to position [0, 20]
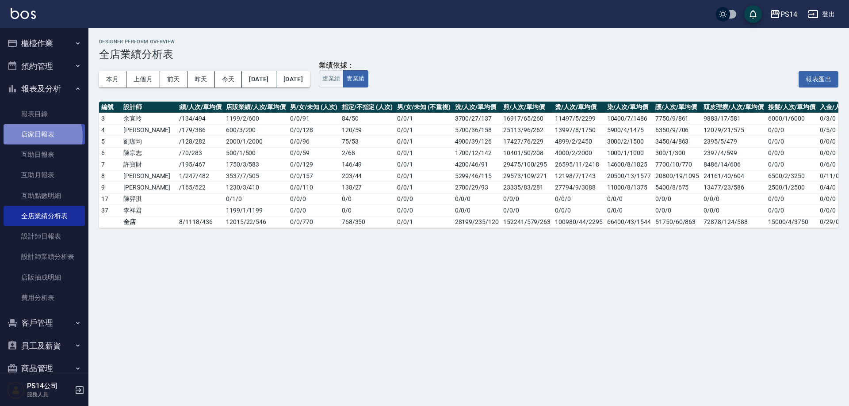
click at [37, 136] on link "店家日報表" at bounding box center [44, 134] width 81 height 20
